Goal: Complete application form

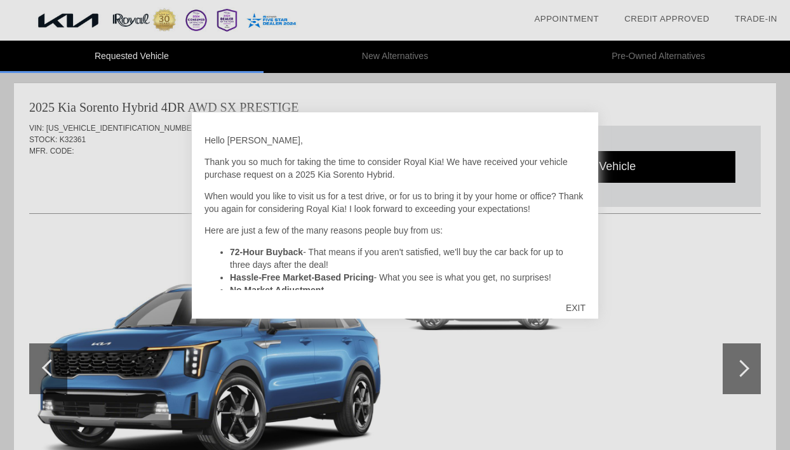
click at [582, 310] on div "EXIT" at bounding box center [575, 308] width 45 height 38
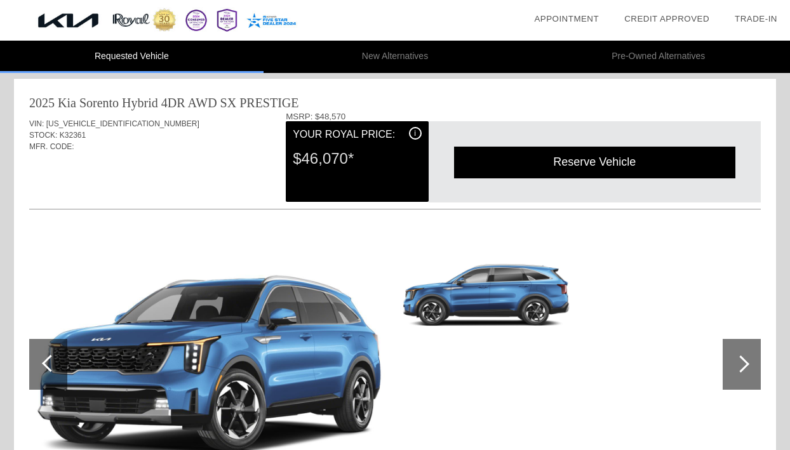
scroll to position [6, 0]
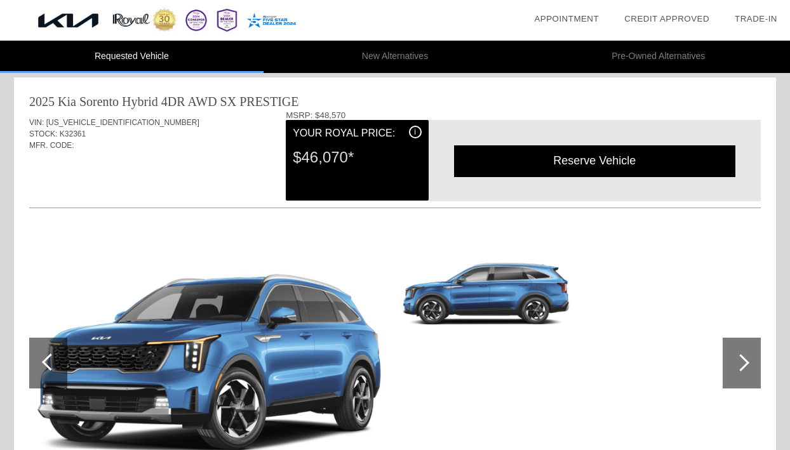
click at [625, 161] on div "Reserve Vehicle" at bounding box center [594, 160] width 281 height 31
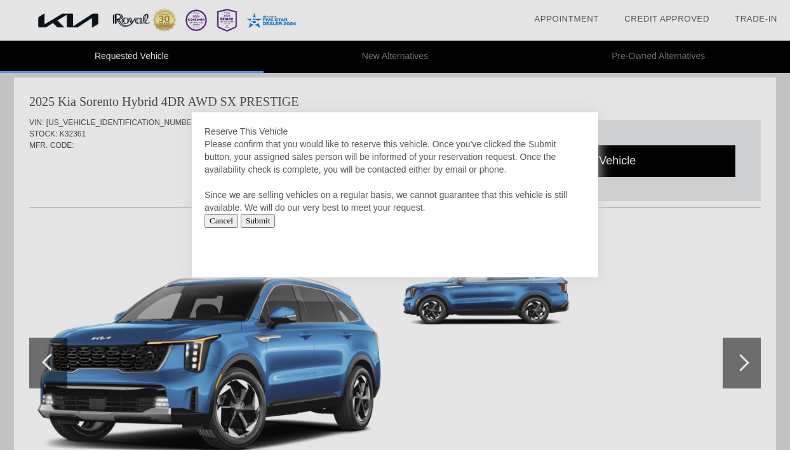
click at [625, 161] on div at bounding box center [395, 225] width 790 height 450
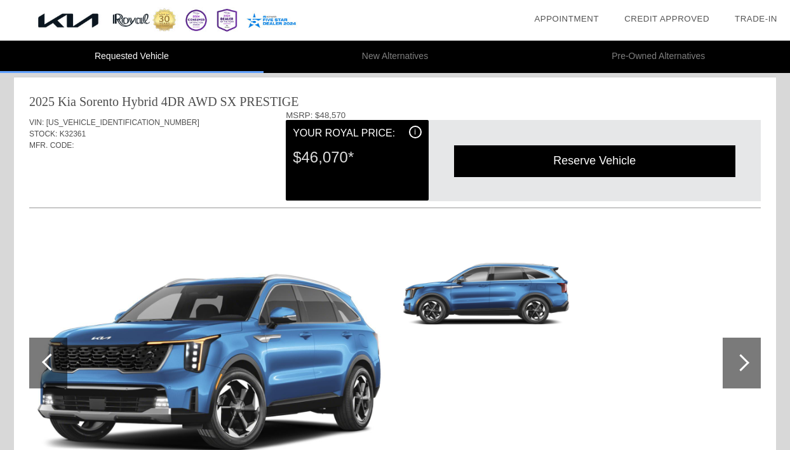
click at [627, 161] on div "Reserve Vehicle" at bounding box center [594, 160] width 281 height 31
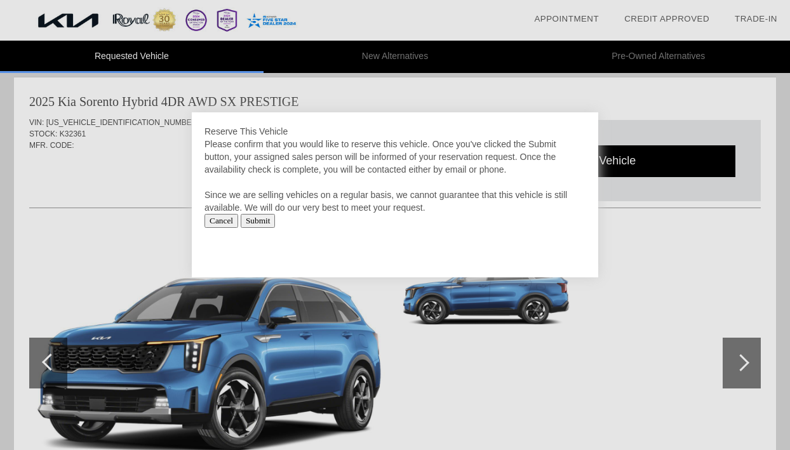
click at [255, 218] on input "Submit" at bounding box center [258, 221] width 35 height 14
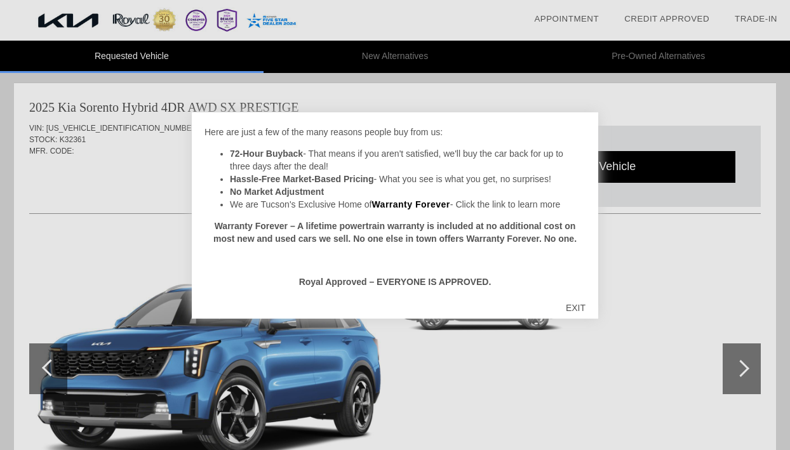
scroll to position [100, 0]
click at [575, 302] on div "EXIT" at bounding box center [575, 308] width 45 height 38
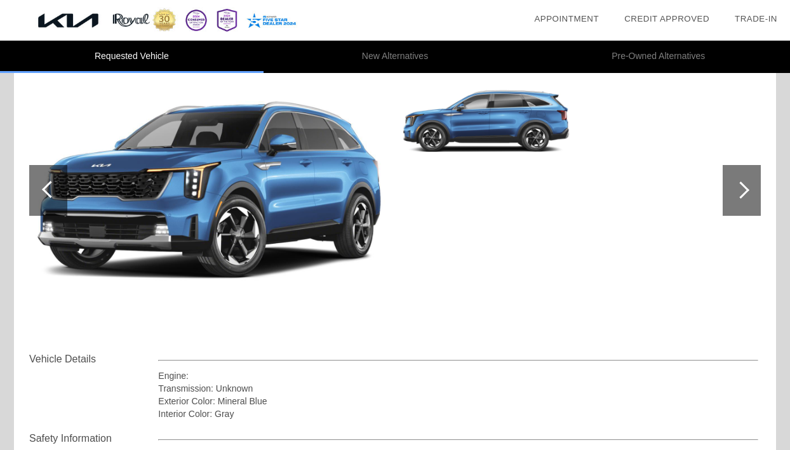
scroll to position [178, 0]
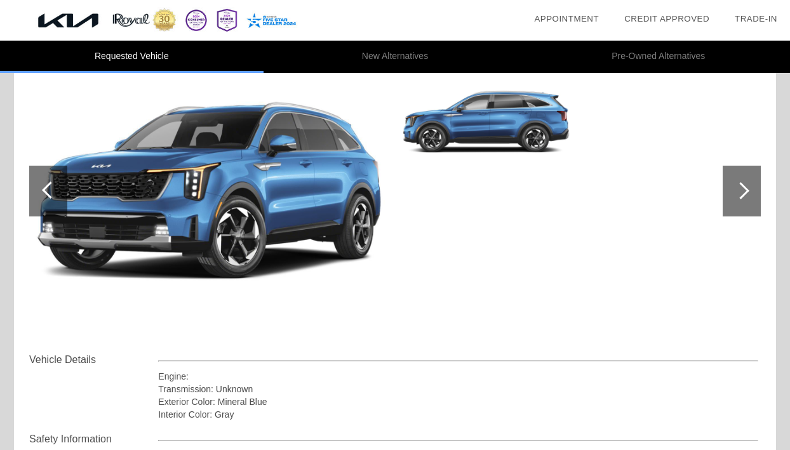
click at [740, 168] on div at bounding box center [742, 191] width 38 height 51
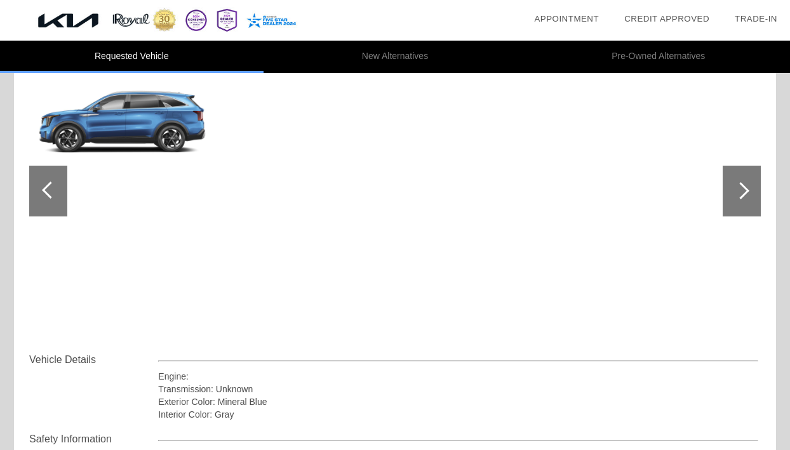
click at [740, 169] on div at bounding box center [742, 191] width 38 height 51
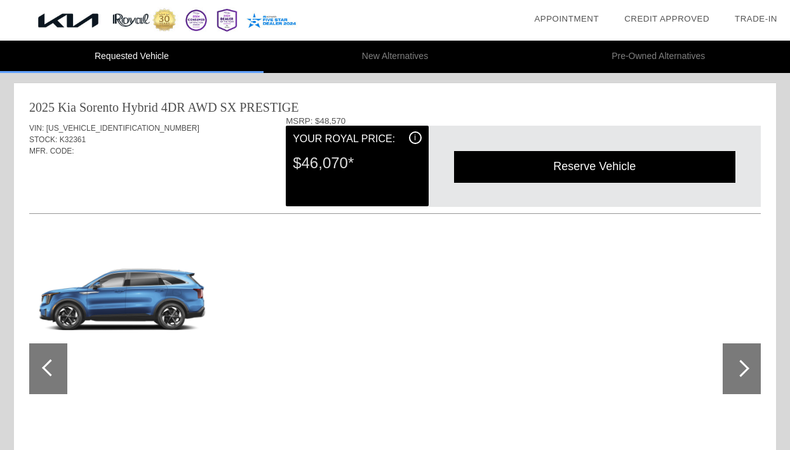
scroll to position [-1, 0]
click at [415, 139] on span "i" at bounding box center [415, 137] width 2 height 9
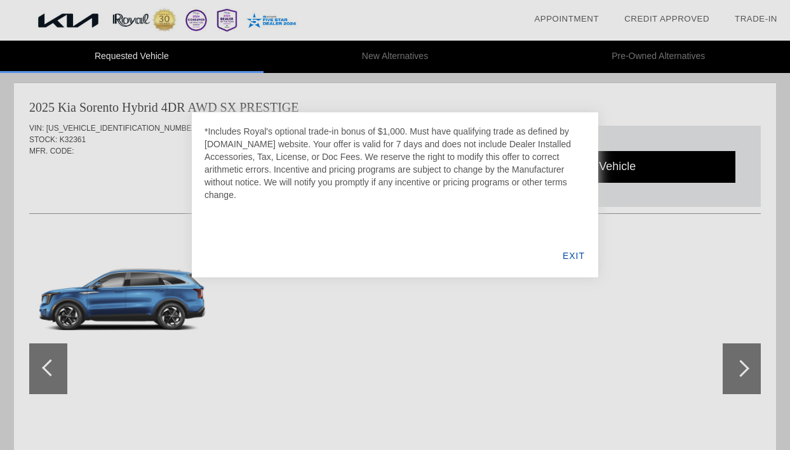
click at [571, 252] on div "EXIT" at bounding box center [574, 255] width 49 height 43
